Goal: Task Accomplishment & Management: Use online tool/utility

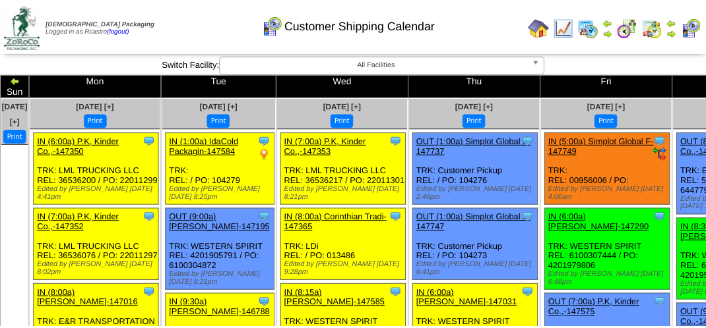
scroll to position [396, 0]
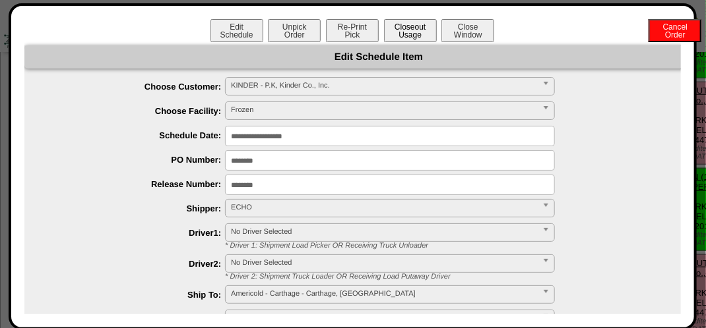
click at [417, 28] on button "Closeout Usage" at bounding box center [410, 30] width 53 height 23
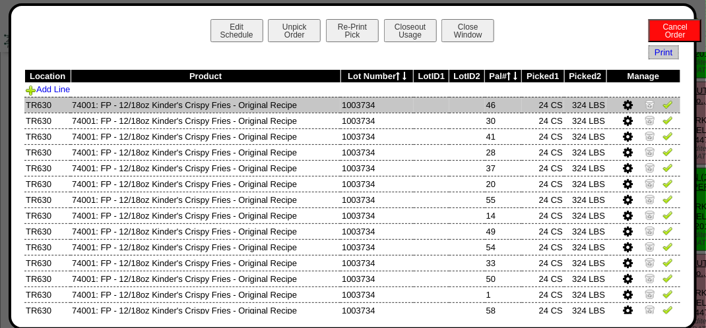
click at [662, 107] on img at bounding box center [667, 104] width 11 height 11
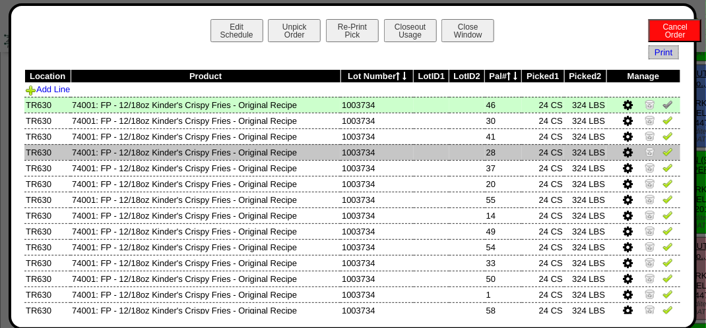
scroll to position [132, 0]
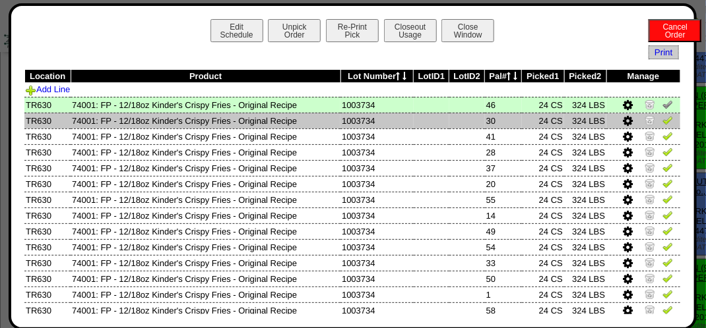
click at [662, 123] on img at bounding box center [667, 120] width 11 height 11
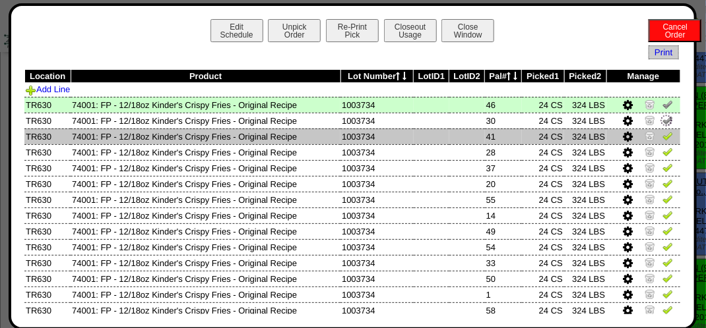
click at [662, 136] on img at bounding box center [667, 136] width 11 height 11
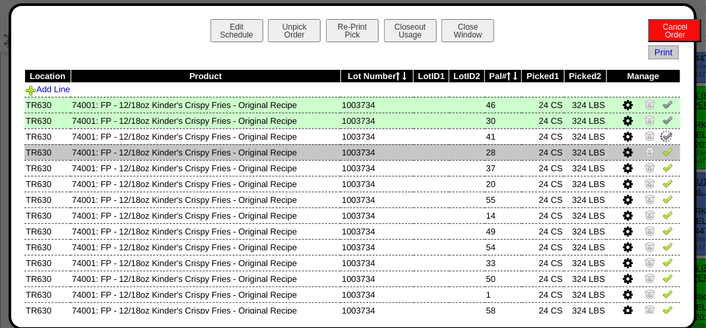
click at [662, 151] on img at bounding box center [667, 151] width 11 height 11
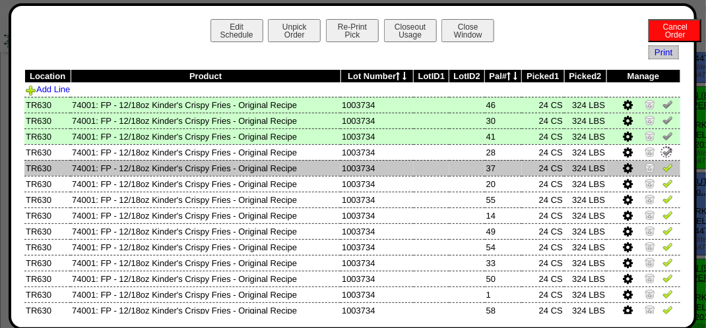
click at [662, 168] on img at bounding box center [667, 167] width 11 height 11
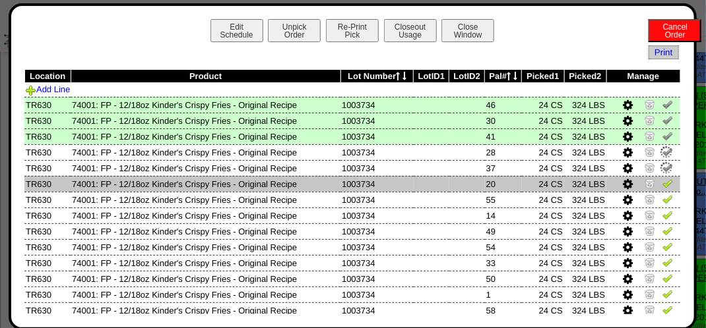
click at [662, 189] on img at bounding box center [667, 183] width 11 height 11
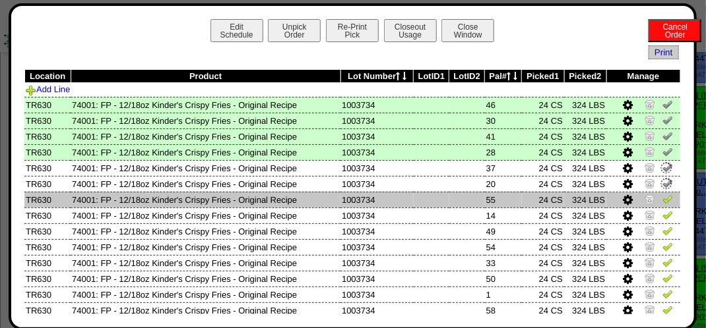
click at [662, 200] on img at bounding box center [667, 199] width 11 height 11
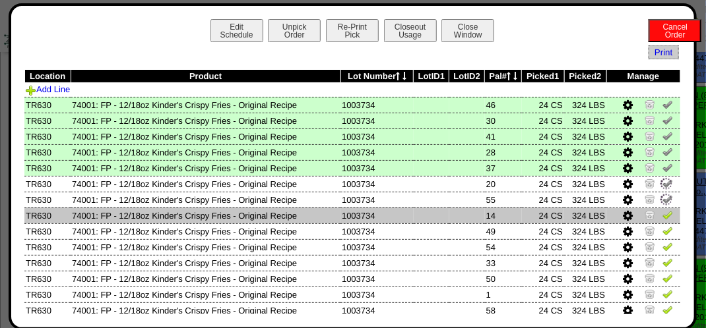
click at [662, 216] on img at bounding box center [667, 215] width 11 height 11
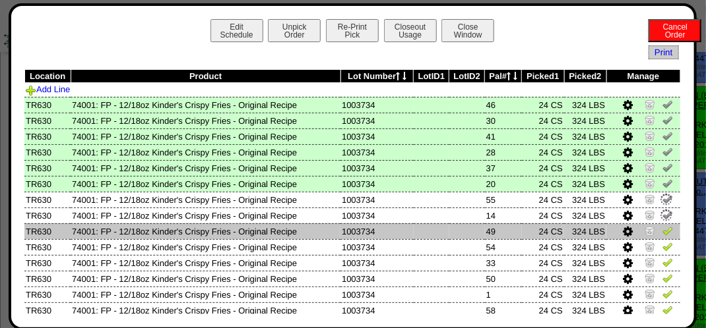
click at [662, 231] on img at bounding box center [667, 231] width 11 height 11
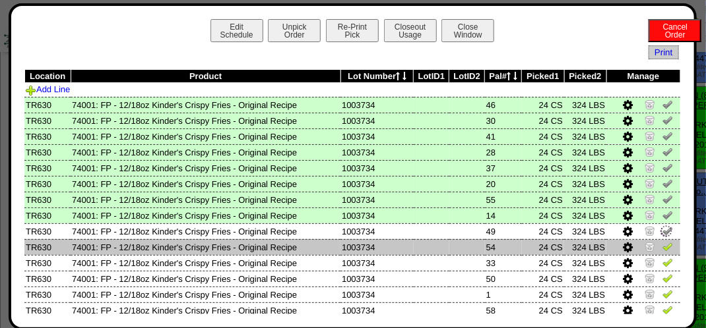
click at [662, 251] on img at bounding box center [667, 246] width 11 height 11
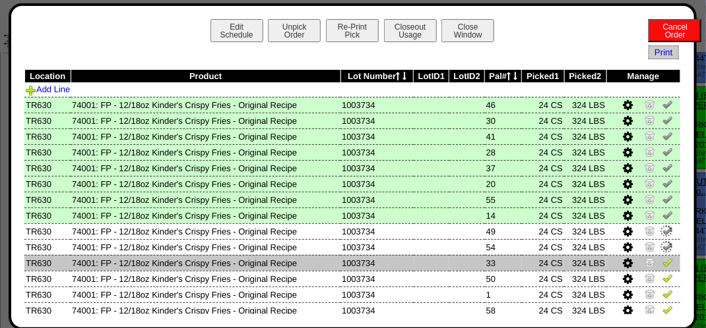
click at [662, 264] on img at bounding box center [667, 262] width 11 height 11
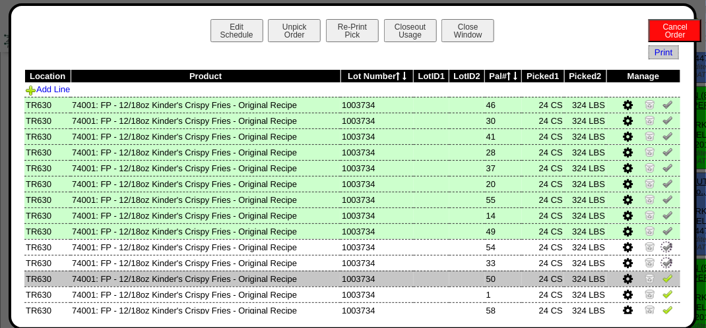
click at [662, 278] on img at bounding box center [667, 278] width 11 height 11
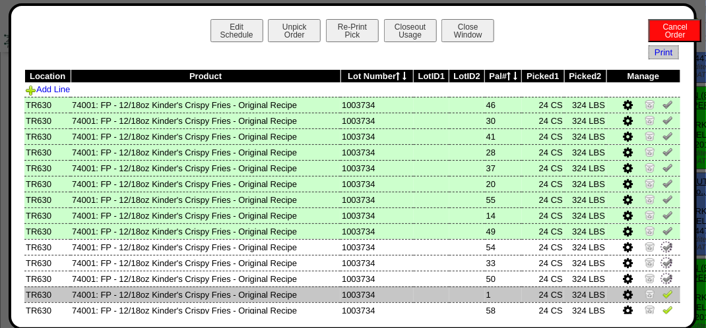
click at [662, 297] on img at bounding box center [667, 294] width 11 height 11
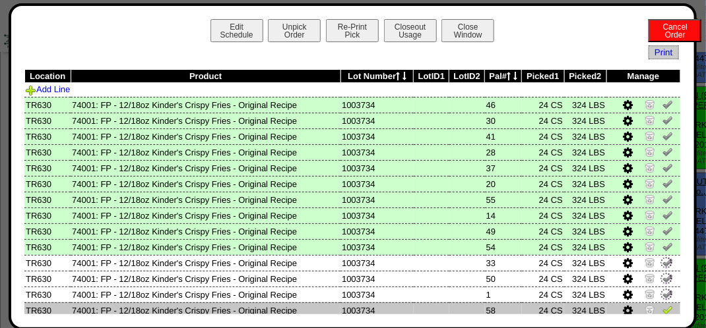
click at [662, 310] on img at bounding box center [667, 310] width 11 height 11
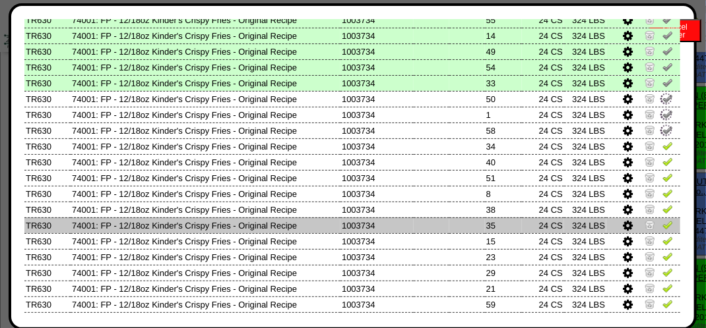
scroll to position [198, 0]
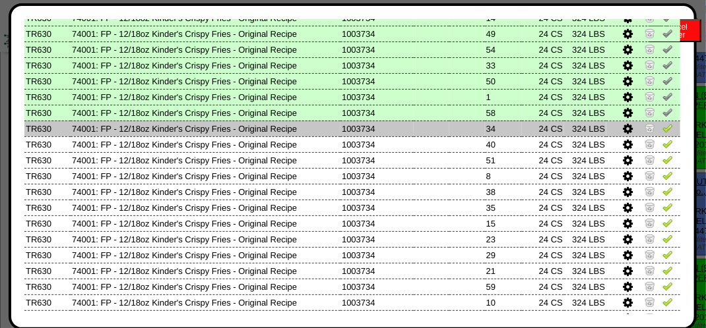
click at [662, 130] on img at bounding box center [667, 128] width 11 height 11
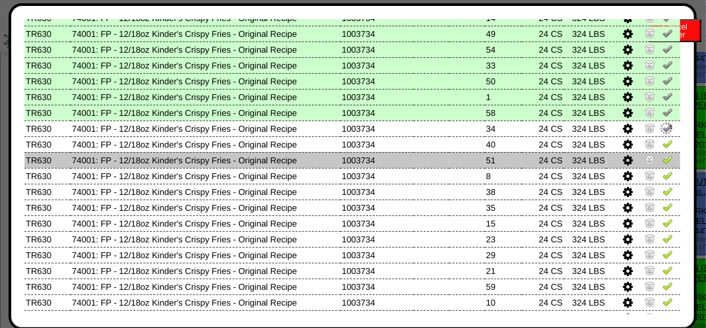
click at [656, 154] on td at bounding box center [643, 160] width 74 height 16
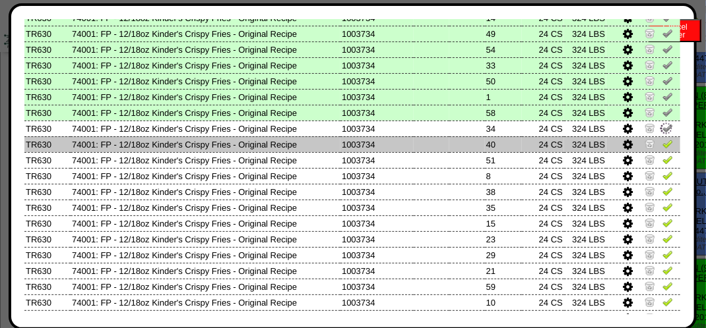
click at [662, 143] on img at bounding box center [667, 143] width 11 height 11
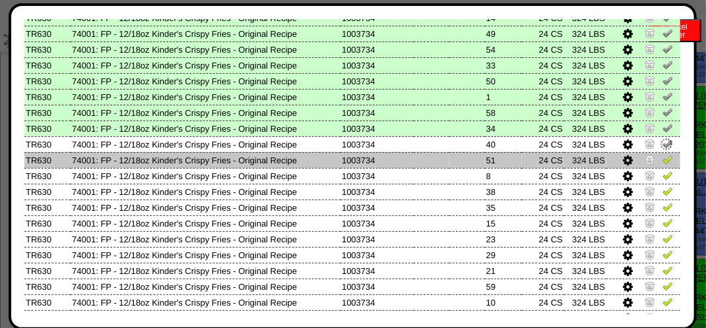
click at [662, 160] on img at bounding box center [667, 159] width 11 height 11
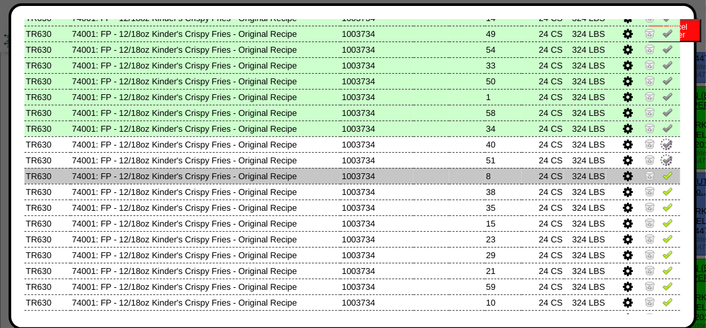
click at [658, 183] on td at bounding box center [643, 176] width 74 height 16
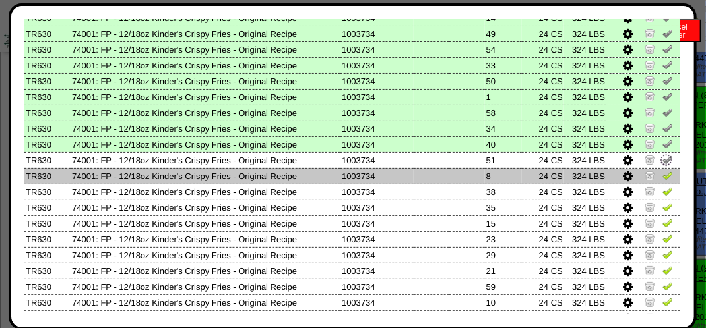
click at [662, 177] on img at bounding box center [667, 175] width 11 height 11
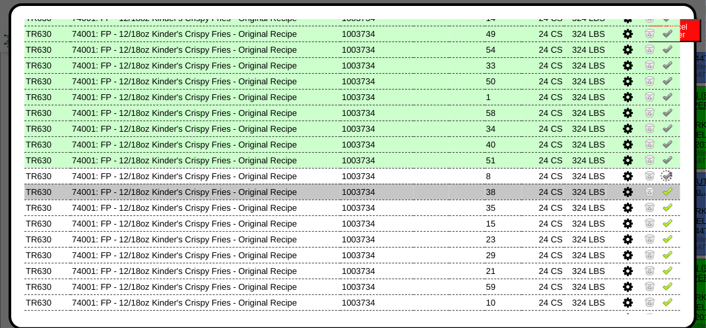
click at [662, 194] on img at bounding box center [667, 191] width 11 height 11
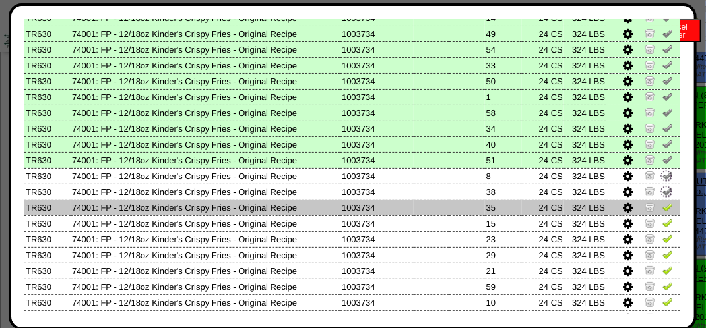
click at [662, 204] on img at bounding box center [667, 207] width 11 height 11
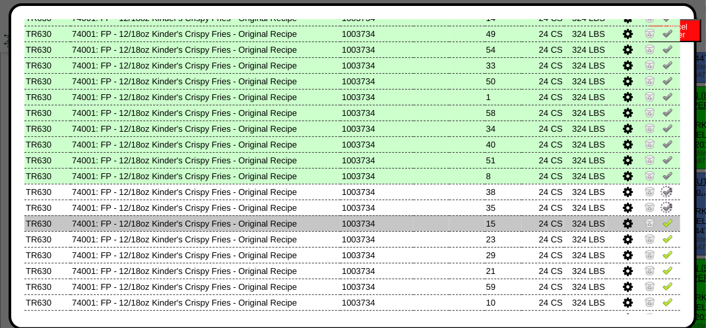
click at [662, 222] on img at bounding box center [667, 223] width 11 height 11
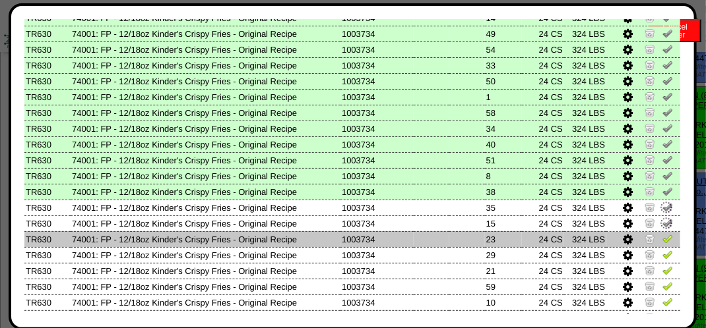
click at [662, 236] on img at bounding box center [667, 238] width 11 height 11
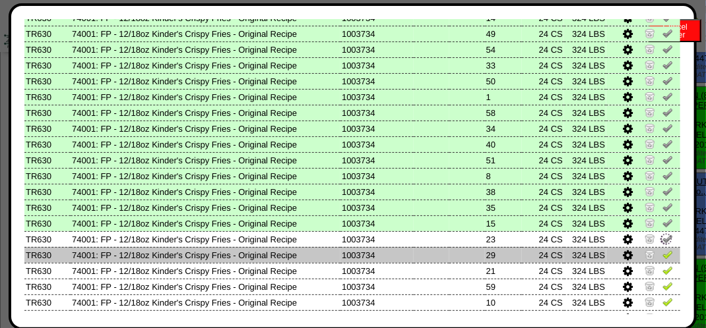
click at [662, 253] on img at bounding box center [667, 254] width 11 height 11
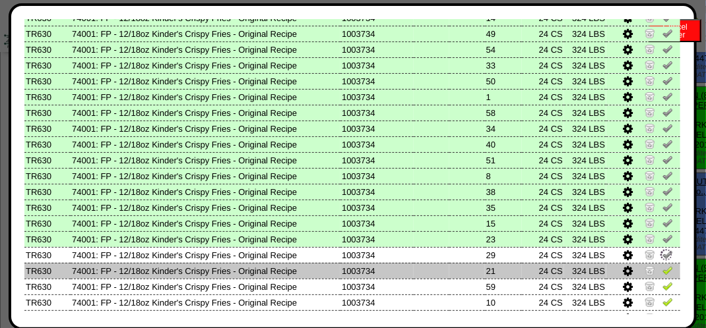
click at [662, 266] on img at bounding box center [667, 270] width 11 height 11
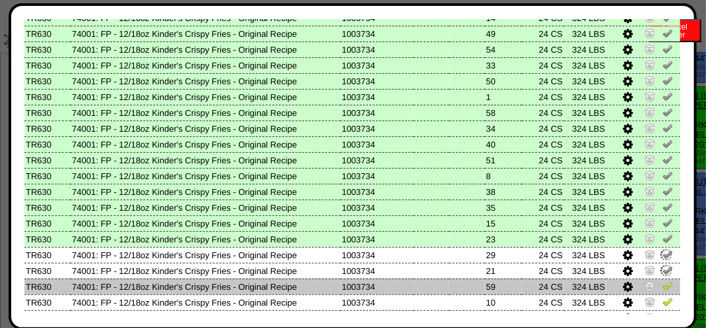
click at [662, 287] on img at bounding box center [667, 286] width 11 height 11
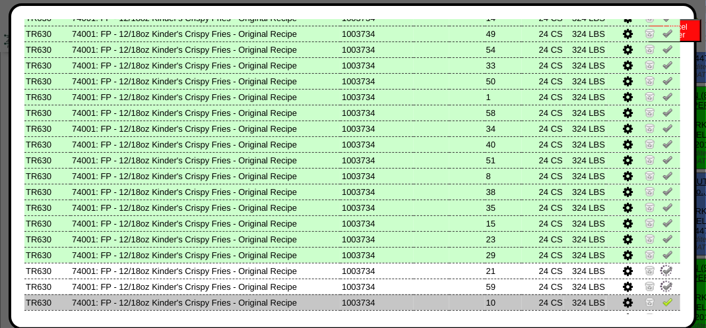
click at [662, 305] on img at bounding box center [667, 302] width 11 height 11
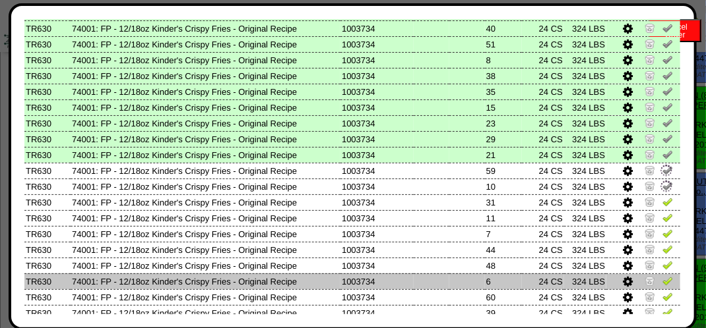
scroll to position [330, 0]
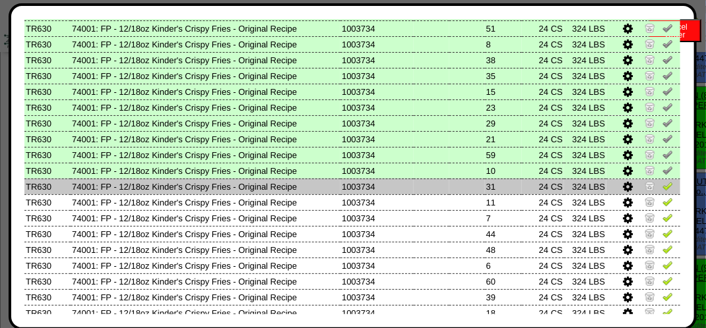
click at [662, 191] on img at bounding box center [667, 186] width 11 height 11
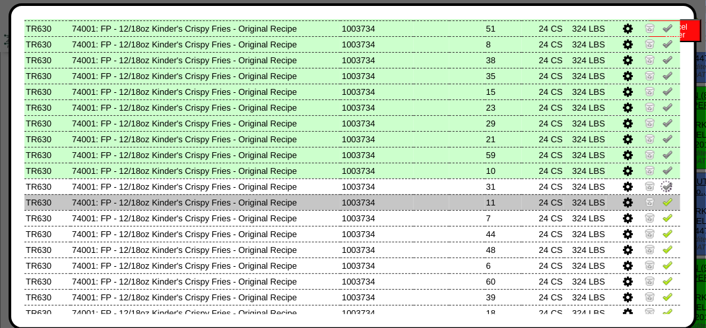
click at [662, 201] on img at bounding box center [667, 201] width 11 height 11
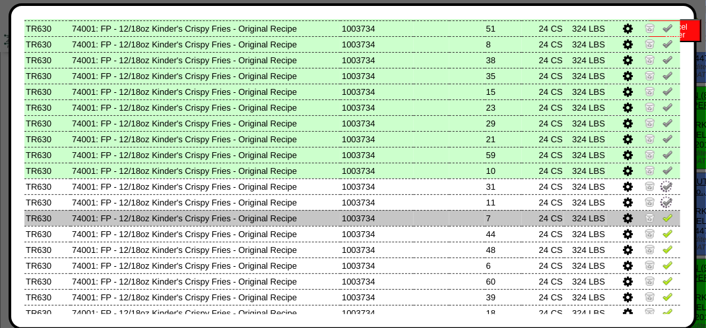
click at [662, 218] on img at bounding box center [667, 217] width 11 height 11
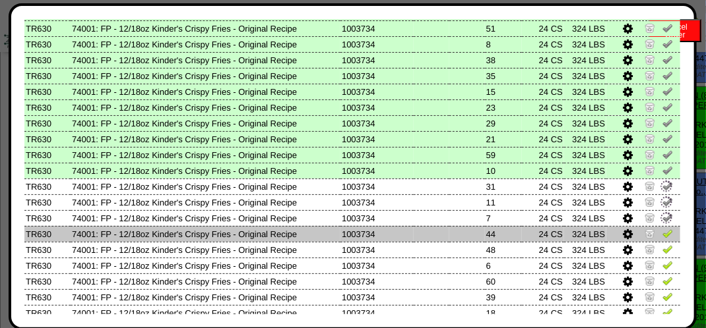
click at [662, 231] on img at bounding box center [667, 233] width 11 height 11
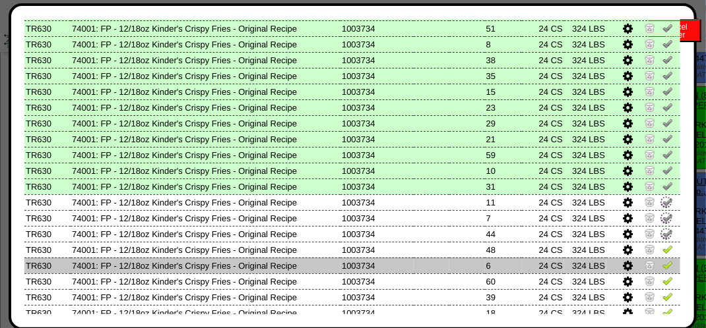
drag, startPoint x: 655, startPoint y: 249, endPoint x: 655, endPoint y: 259, distance: 9.9
click at [662, 250] on img at bounding box center [667, 249] width 11 height 11
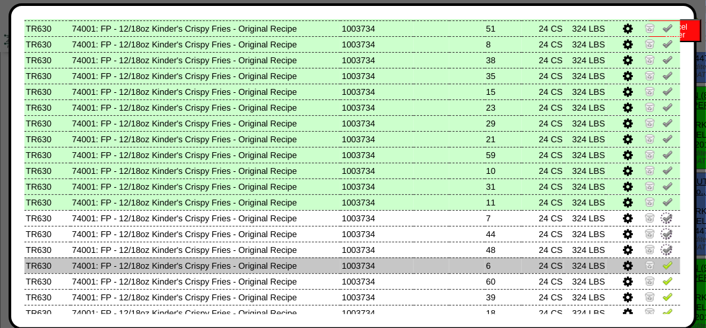
click at [662, 260] on img at bounding box center [667, 265] width 11 height 11
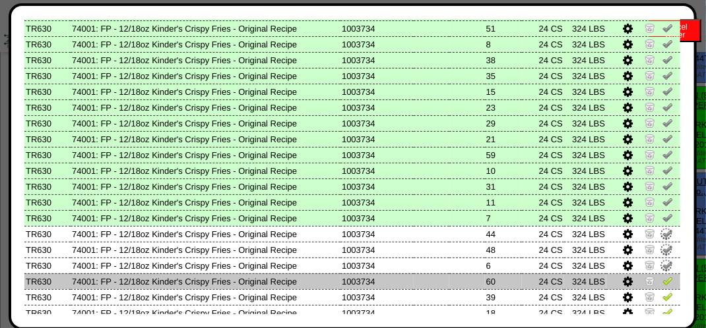
click at [662, 281] on img at bounding box center [667, 281] width 11 height 11
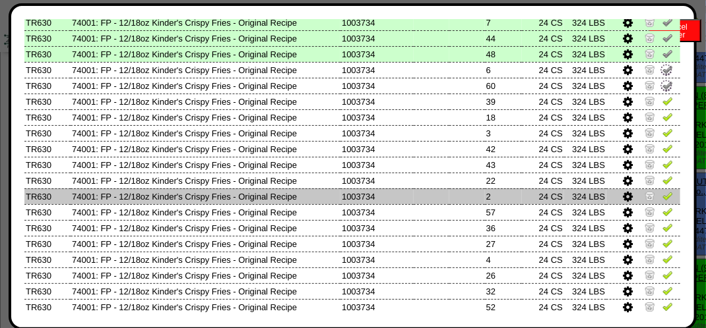
scroll to position [528, 0]
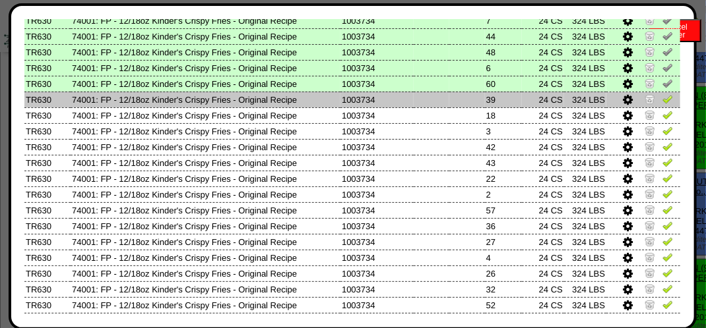
click at [662, 100] on img at bounding box center [667, 99] width 11 height 11
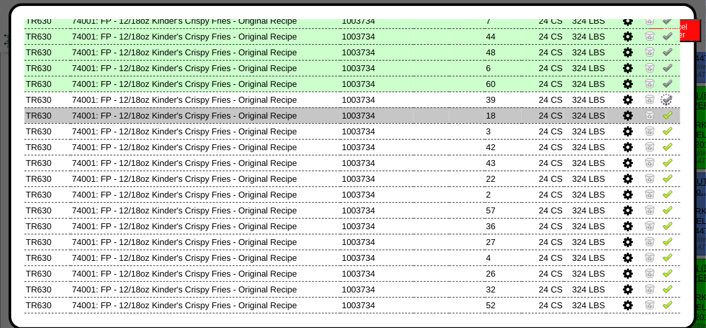
click at [662, 120] on img at bounding box center [667, 114] width 11 height 11
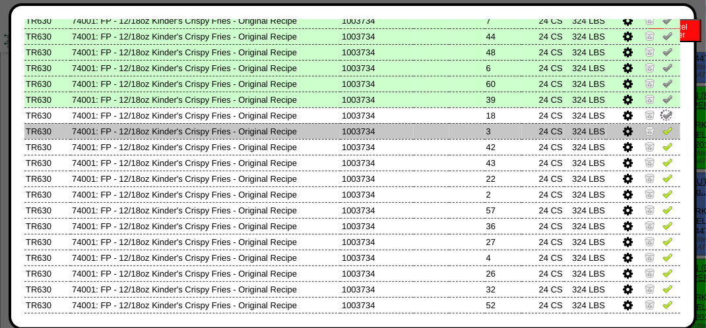
click at [662, 136] on img at bounding box center [667, 130] width 11 height 11
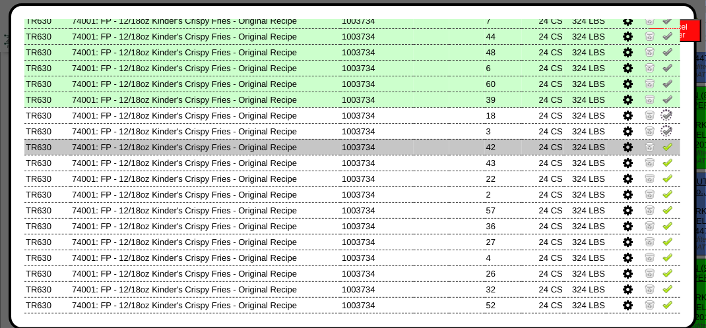
click at [662, 152] on img at bounding box center [667, 146] width 11 height 11
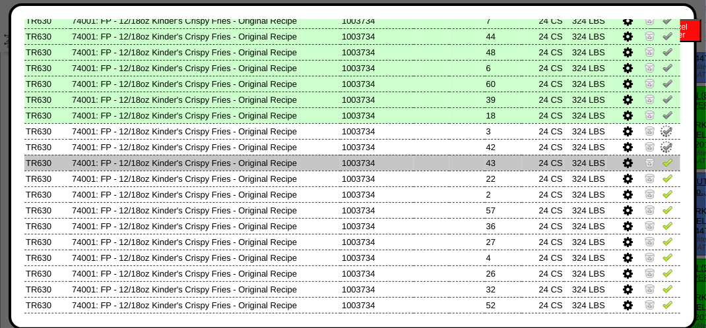
click at [662, 168] on link at bounding box center [667, 165] width 11 height 10
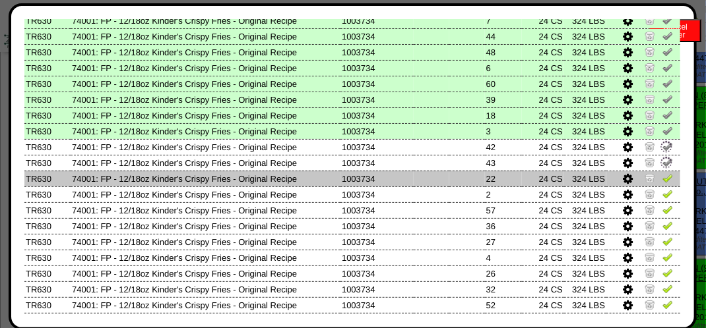
click at [662, 175] on img at bounding box center [667, 178] width 11 height 11
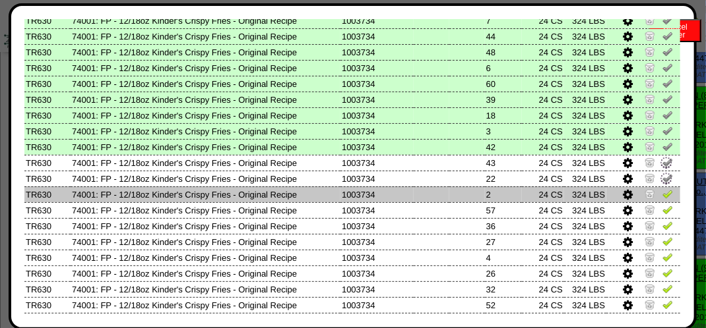
click at [662, 197] on img at bounding box center [667, 194] width 11 height 11
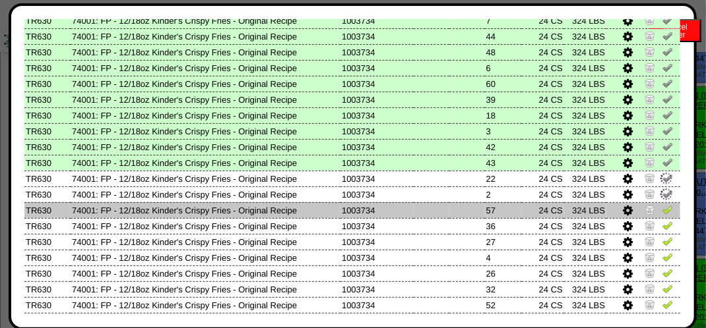
click at [662, 208] on img at bounding box center [667, 209] width 11 height 11
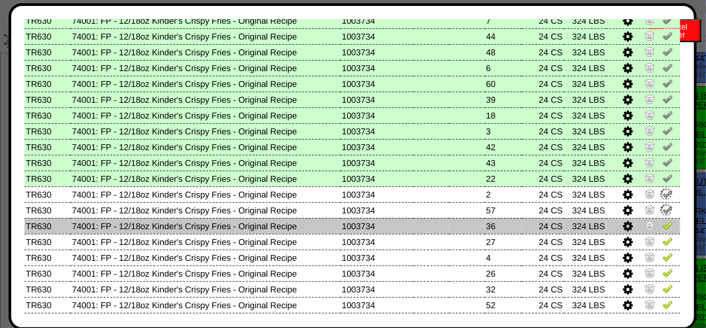
click at [662, 223] on img at bounding box center [667, 225] width 11 height 11
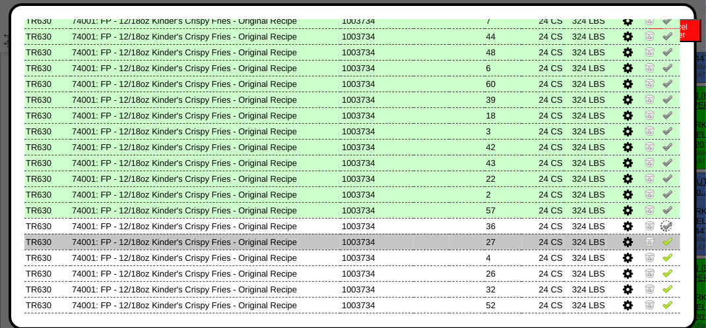
click at [662, 249] on link at bounding box center [667, 244] width 11 height 10
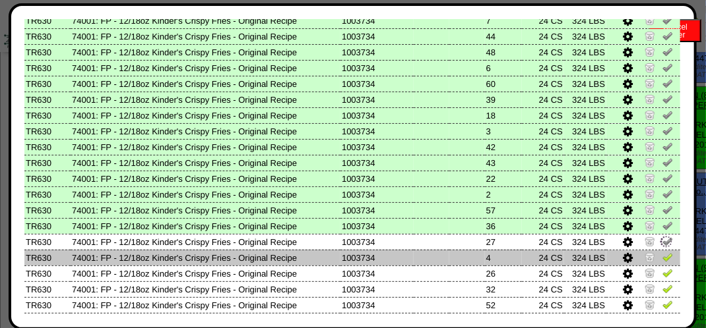
click at [662, 256] on img at bounding box center [667, 257] width 11 height 11
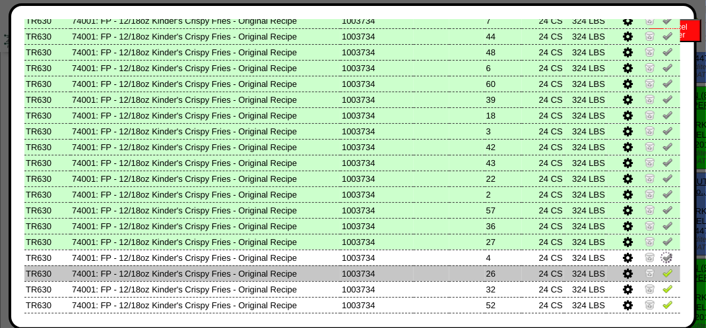
click at [657, 267] on td at bounding box center [643, 274] width 74 height 16
click at [662, 280] on link at bounding box center [667, 275] width 11 height 10
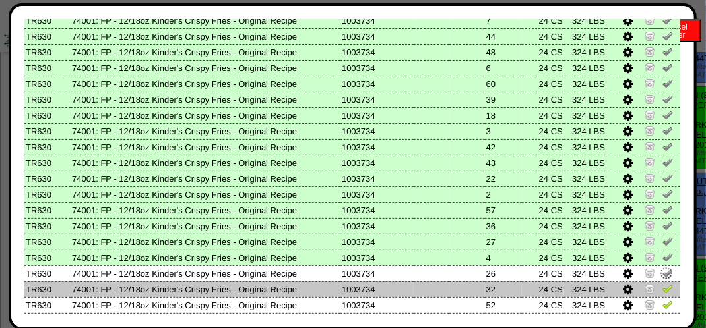
click at [662, 287] on img at bounding box center [667, 289] width 11 height 11
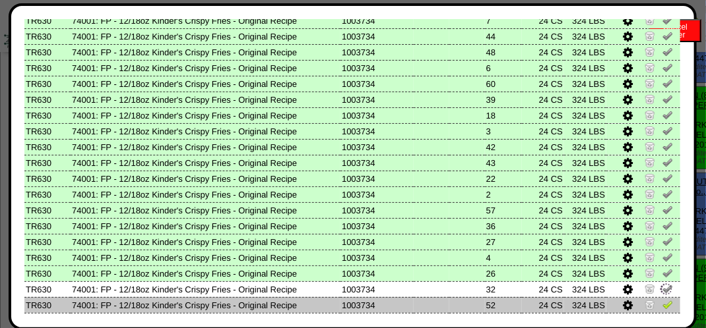
click at [662, 300] on img at bounding box center [667, 304] width 11 height 11
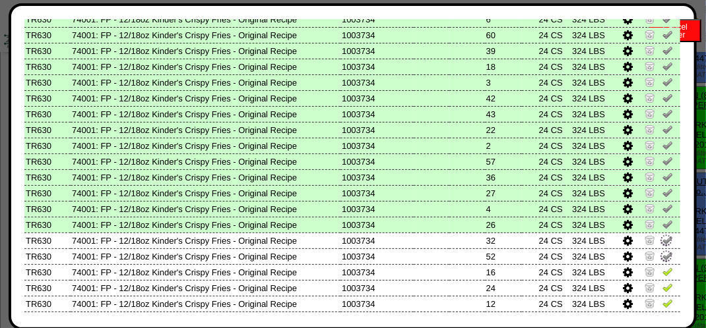
scroll to position [659, 0]
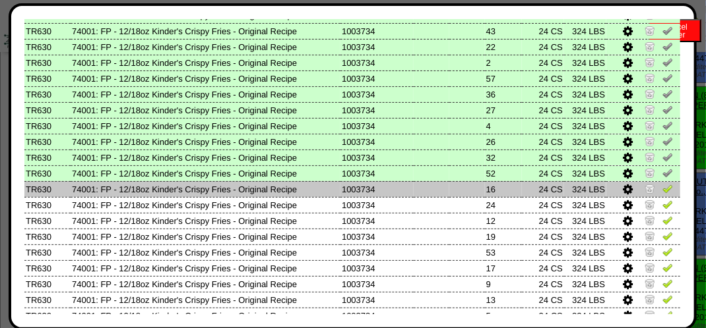
click at [662, 189] on img at bounding box center [667, 188] width 11 height 11
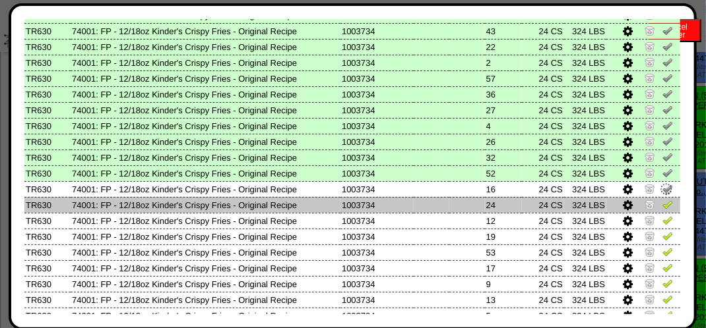
click at [662, 206] on img at bounding box center [667, 204] width 11 height 11
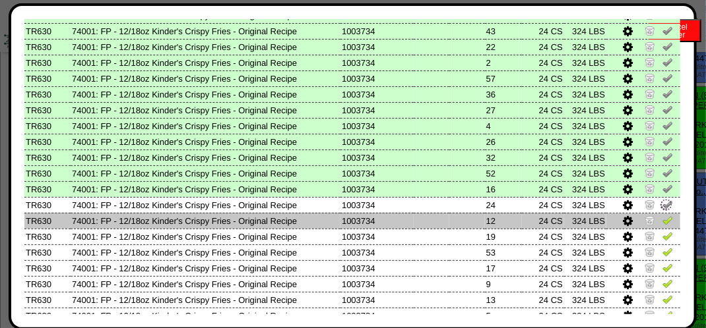
click at [662, 220] on img at bounding box center [667, 220] width 11 height 11
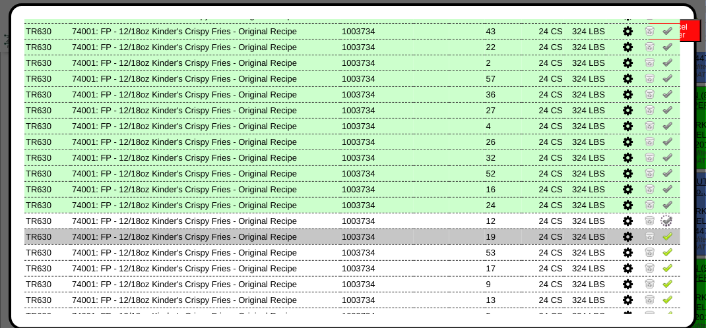
click at [662, 241] on img at bounding box center [667, 236] width 11 height 11
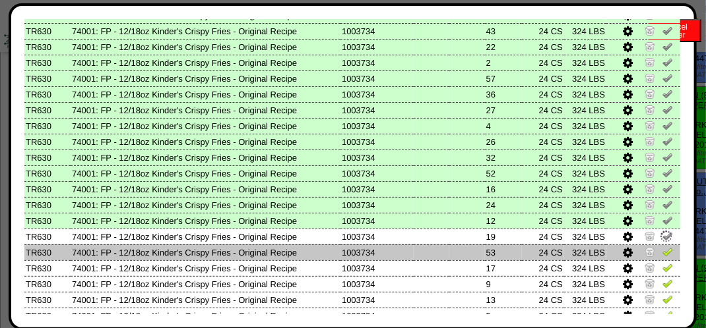
click at [662, 255] on img at bounding box center [667, 252] width 11 height 11
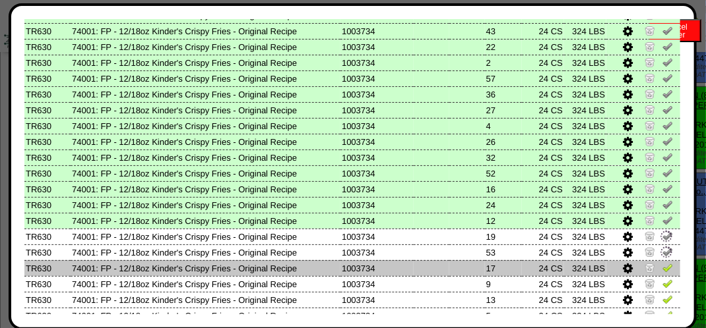
click at [662, 270] on img at bounding box center [667, 267] width 11 height 11
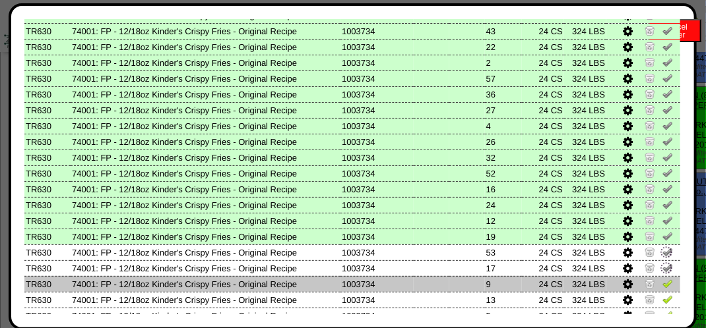
click at [662, 284] on img at bounding box center [667, 283] width 11 height 11
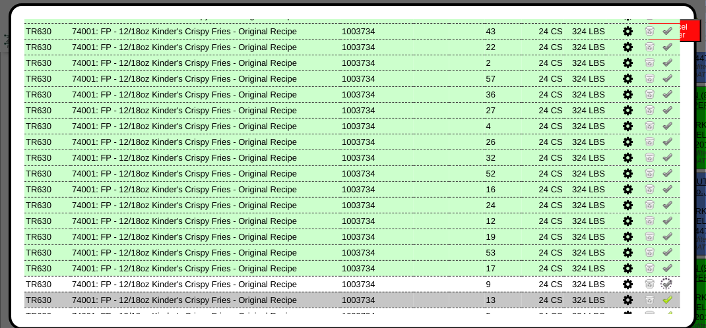
click at [662, 300] on img at bounding box center [667, 299] width 11 height 11
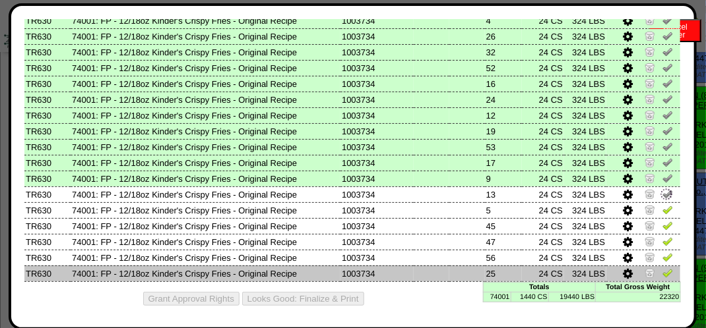
scroll to position [768, 0]
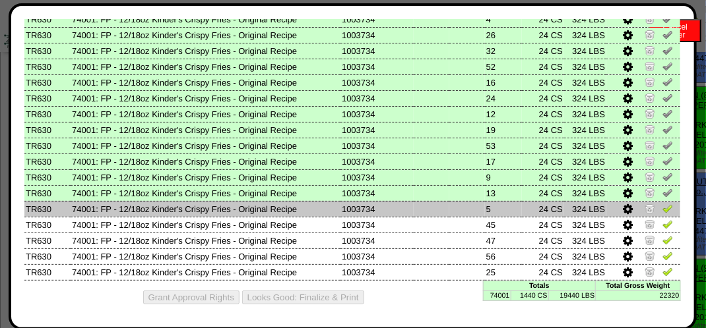
click at [662, 211] on img at bounding box center [667, 208] width 11 height 11
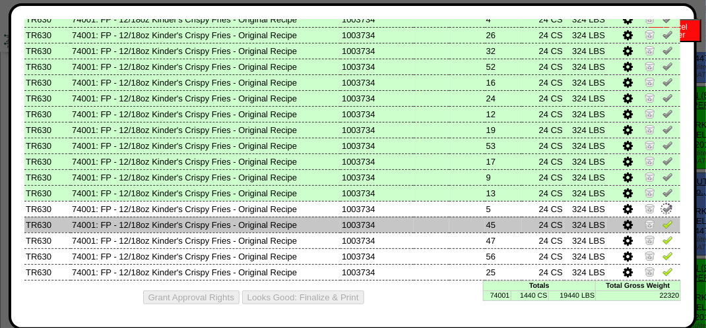
click at [662, 224] on img at bounding box center [667, 224] width 11 height 11
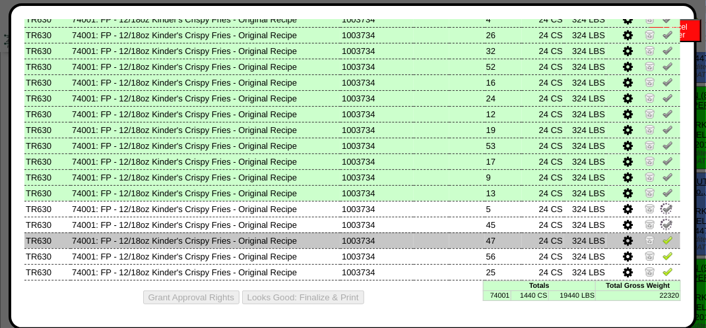
click at [658, 249] on td at bounding box center [643, 257] width 74 height 16
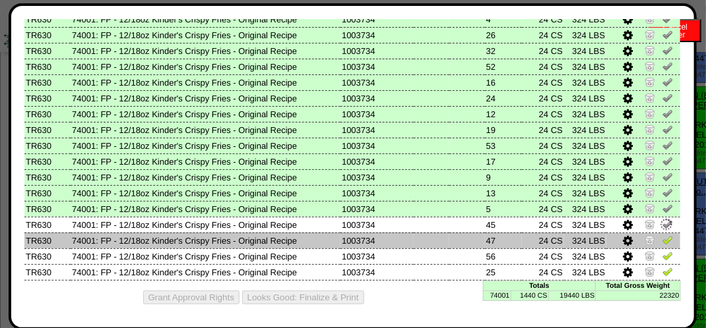
click at [662, 235] on img at bounding box center [667, 240] width 11 height 11
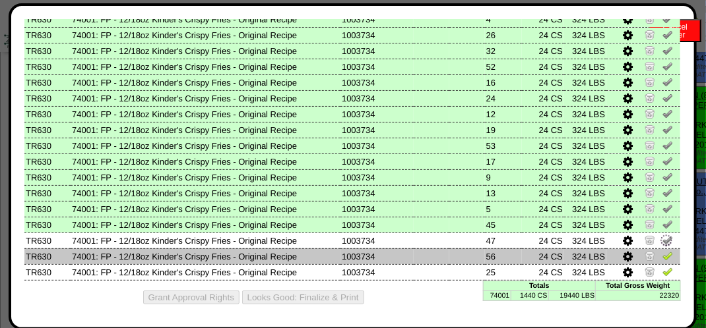
click at [662, 253] on img at bounding box center [667, 256] width 11 height 11
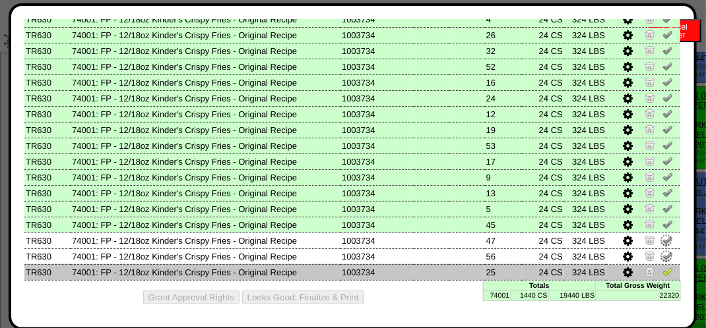
click at [662, 274] on img at bounding box center [667, 271] width 11 height 11
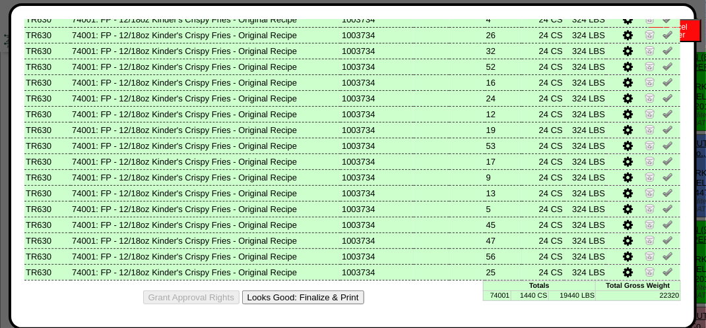
scroll to position [396, 0]
click at [295, 303] on button "Looks Good: Finalize & Print" at bounding box center [303, 298] width 122 height 14
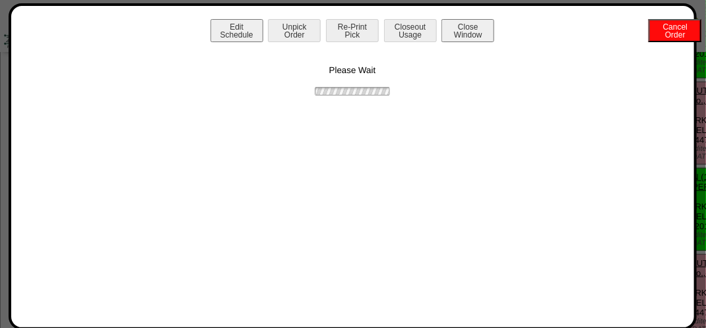
scroll to position [0, 0]
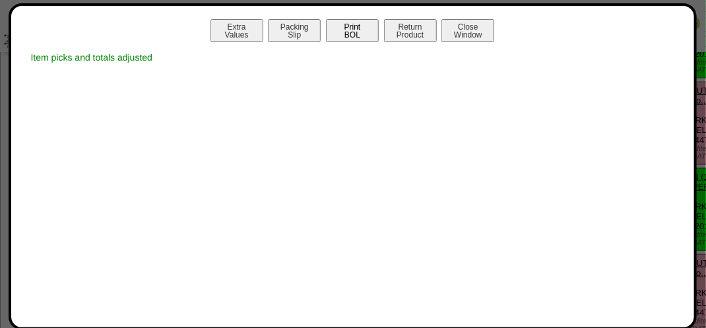
click at [367, 33] on button "Print BOL" at bounding box center [352, 30] width 53 height 23
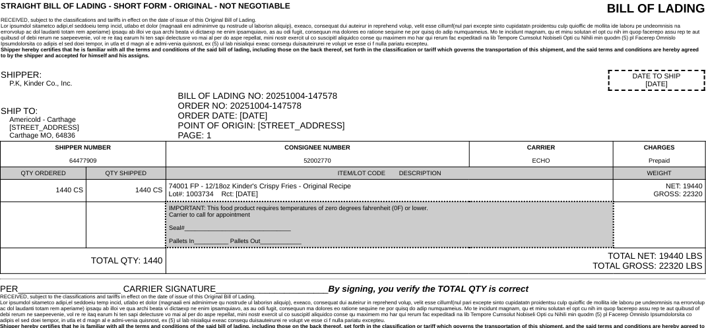
scroll to position [34, 0]
